Goal: Information Seeking & Learning: Understand process/instructions

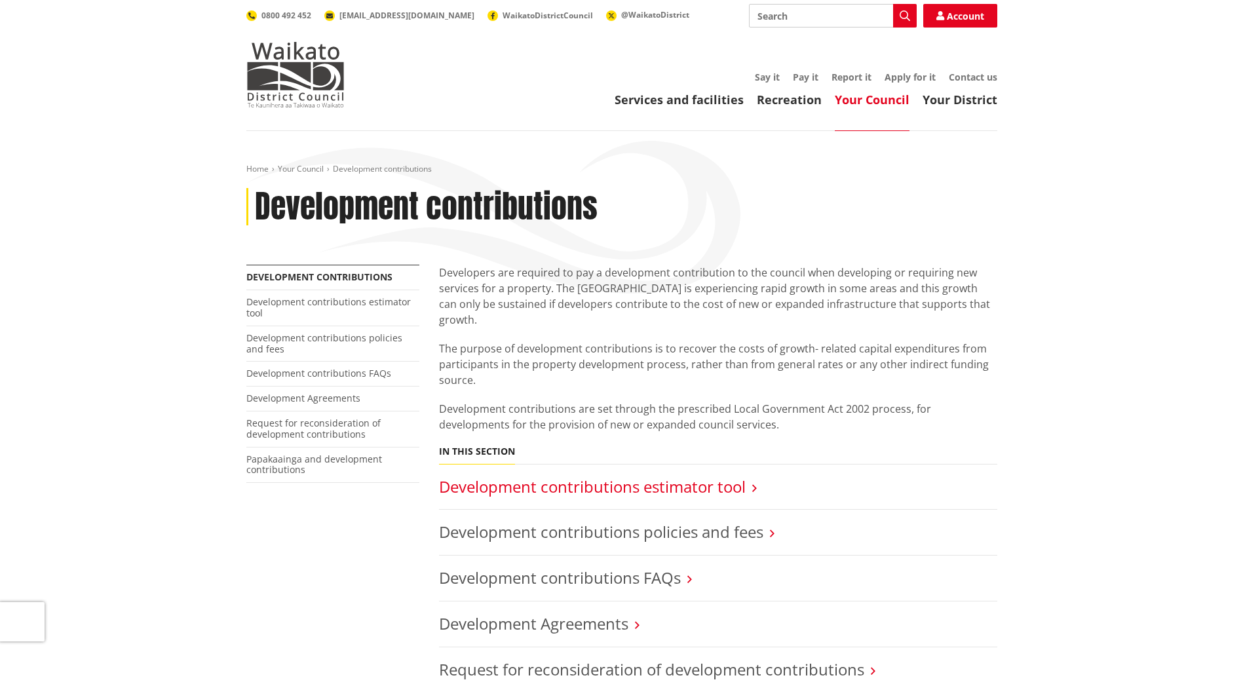
click at [651, 476] on link "Development contributions estimator tool" at bounding box center [592, 487] width 307 height 22
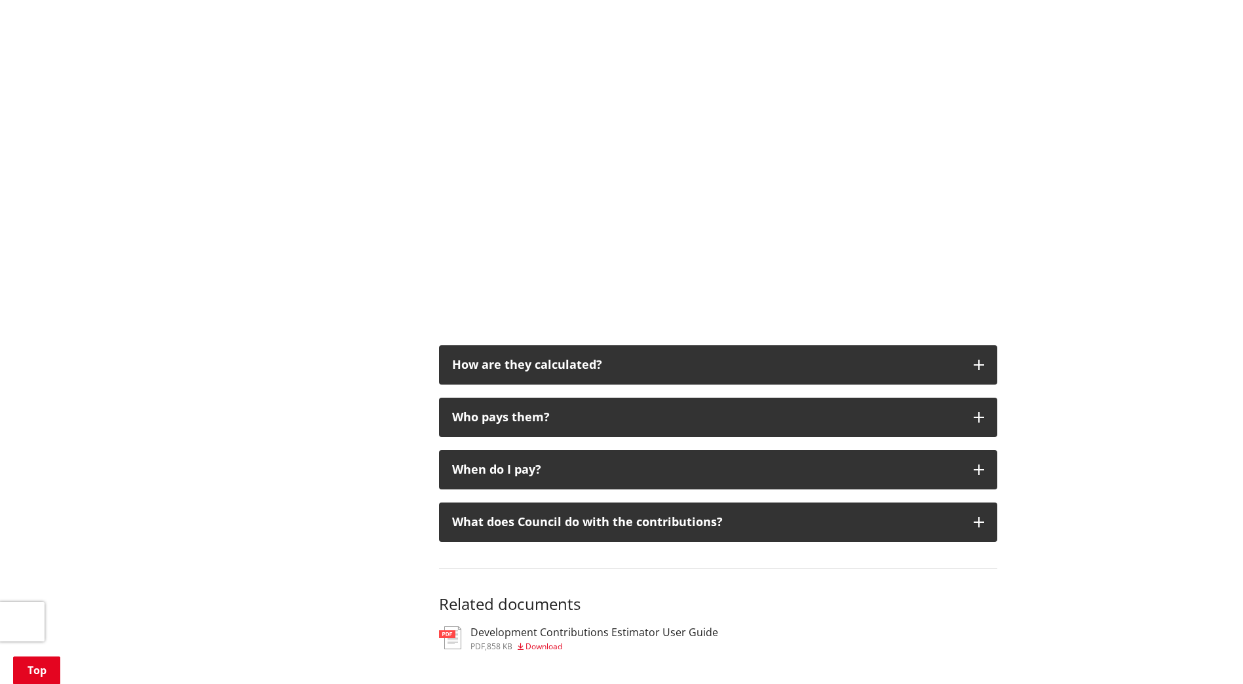
scroll to position [524, 0]
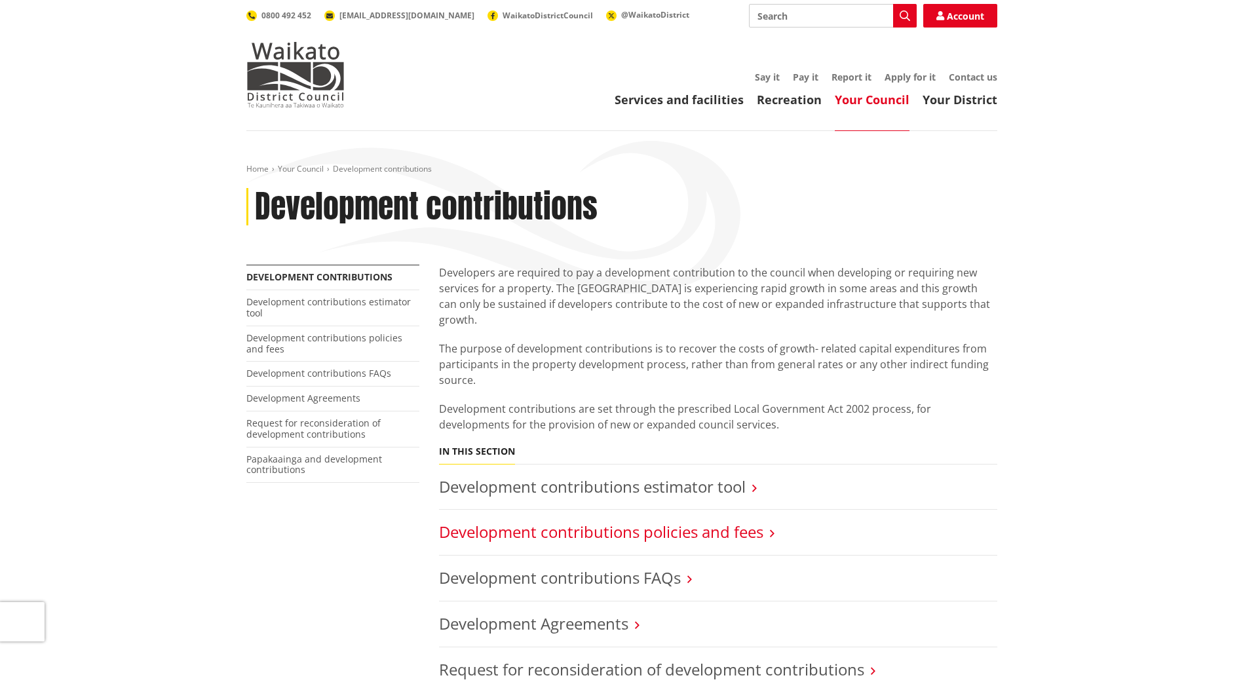
click at [704, 521] on link "Development contributions policies and fees" at bounding box center [601, 532] width 324 height 22
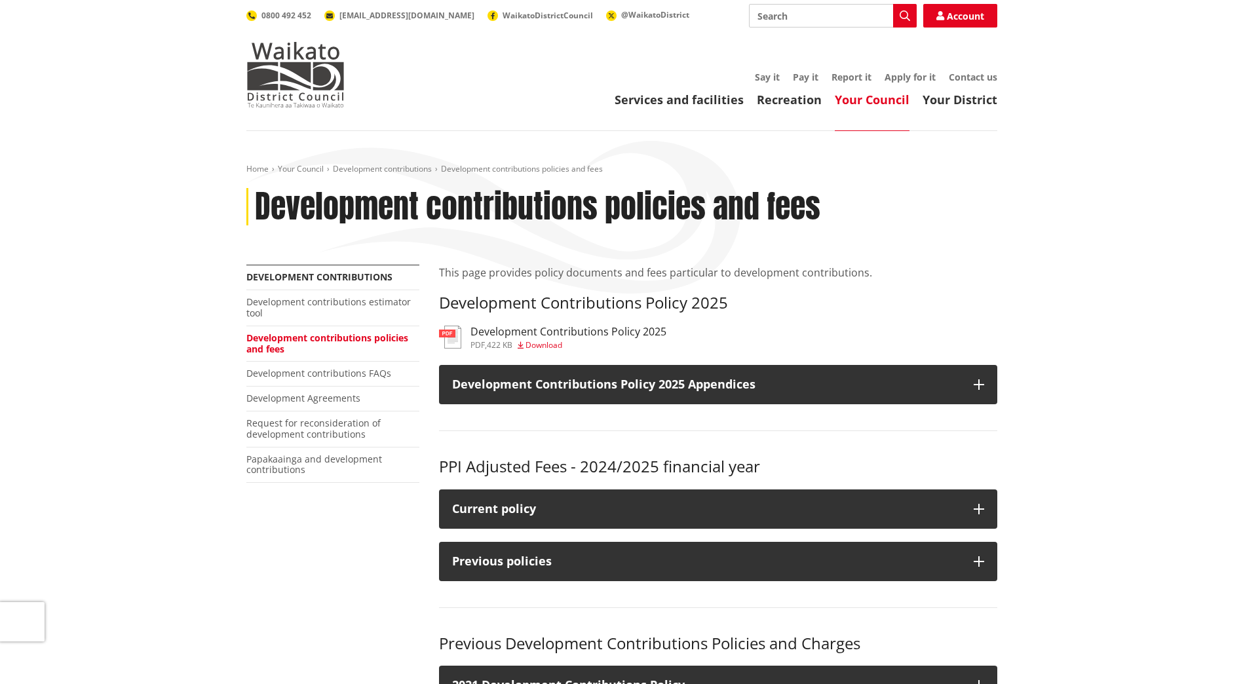
click at [556, 328] on h3 "Development Contributions Policy 2025" at bounding box center [569, 332] width 196 height 12
